Goal: Find specific page/section: Find specific page/section

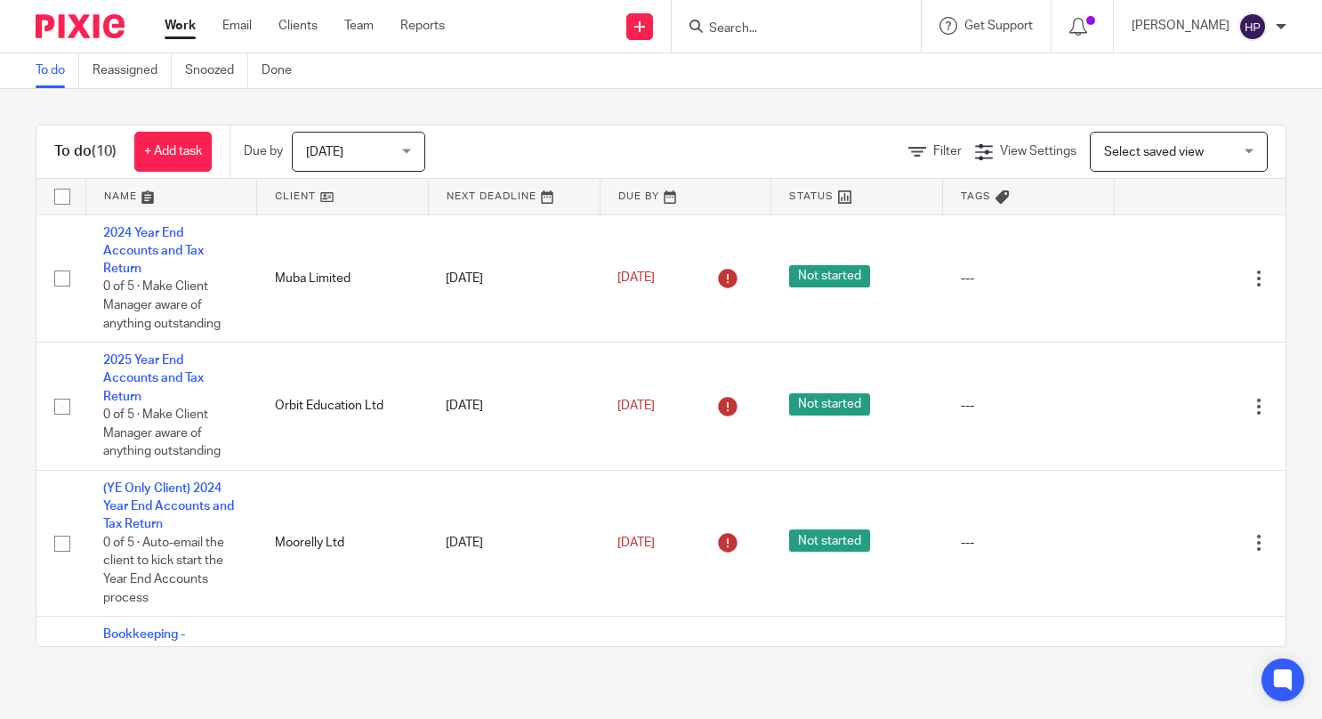
click at [776, 28] on input "Search" at bounding box center [787, 29] width 160 height 16
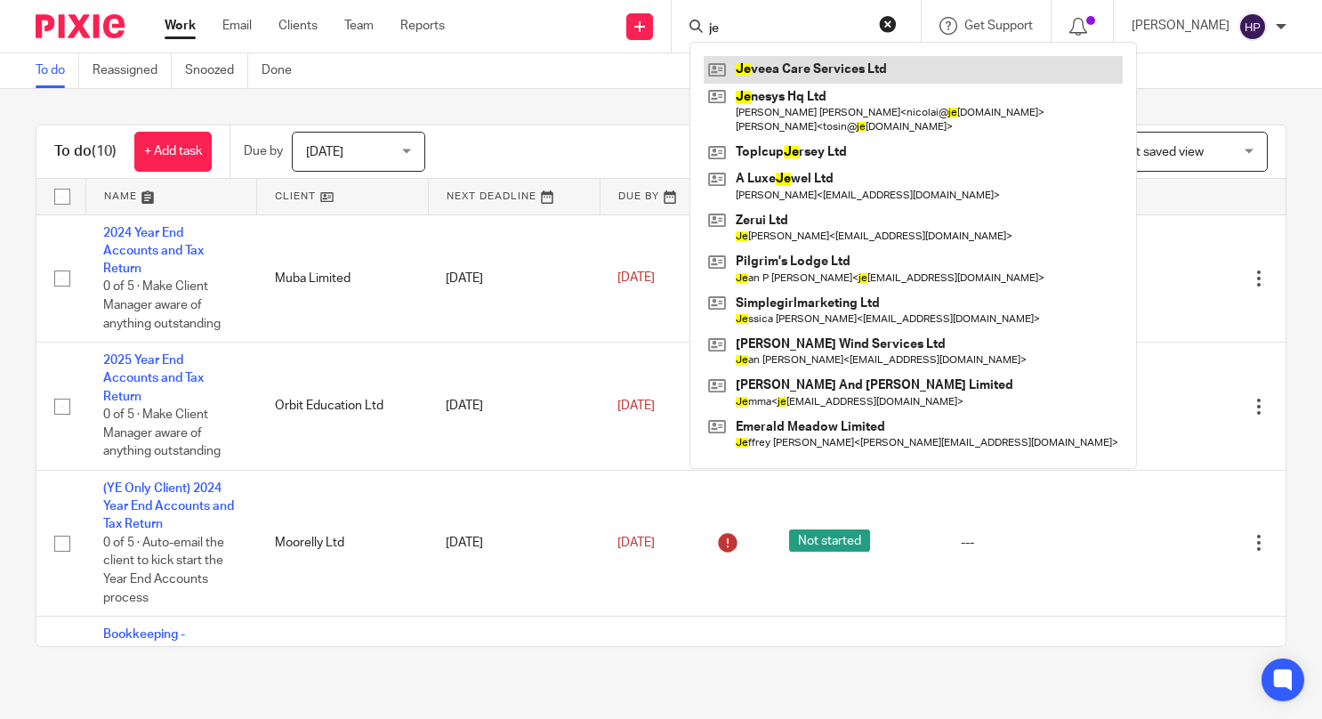
type input "je"
click at [821, 71] on link at bounding box center [913, 69] width 419 height 27
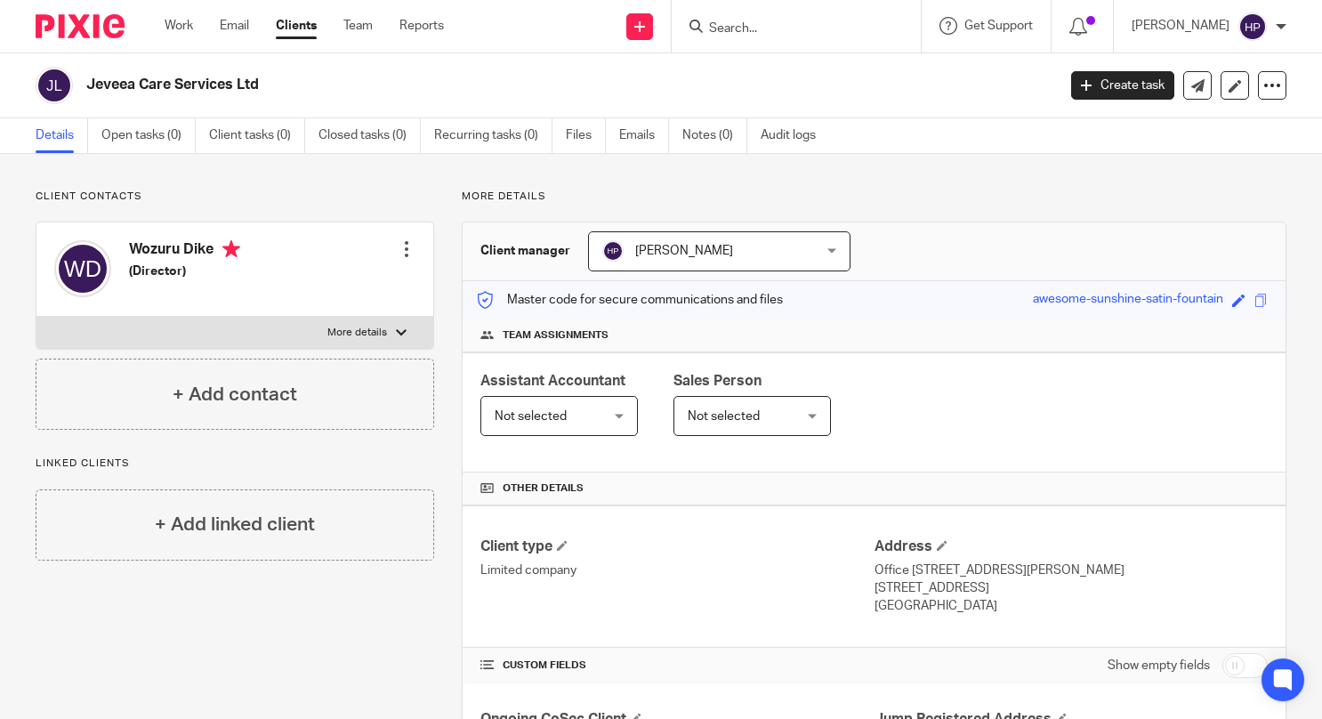
click at [182, 246] on h4 "Wozuru Dike" at bounding box center [184, 251] width 111 height 22
